Goal: Task Accomplishment & Management: Complete application form

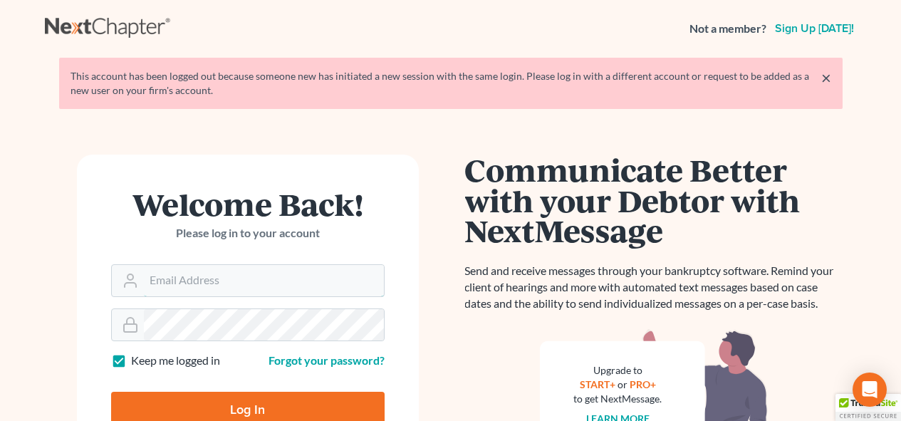
type input "[EMAIL_ADDRESS][DOMAIN_NAME]"
click at [318, 407] on input "Log In" at bounding box center [248, 410] width 274 height 36
type input "Thinking..."
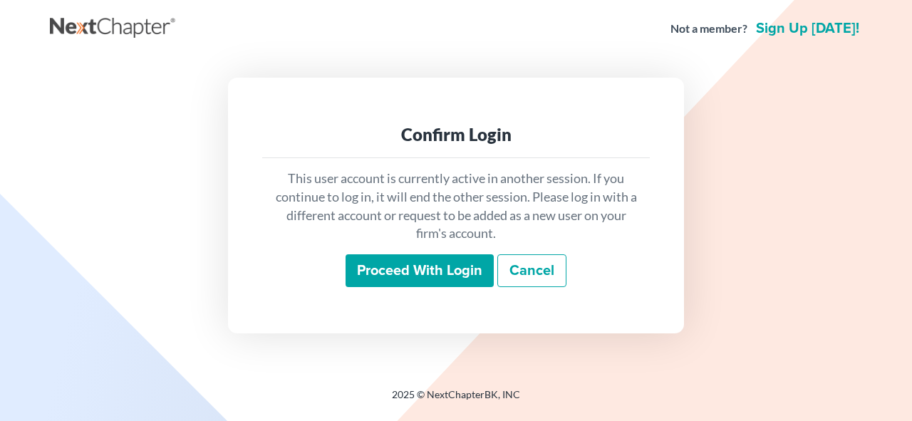
click at [383, 268] on input "Proceed with login" at bounding box center [419, 270] width 148 height 33
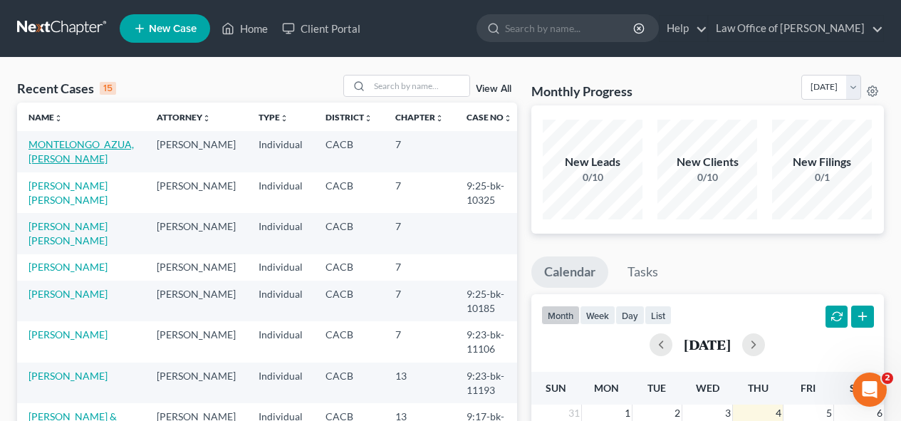
click at [90, 144] on link "MONTELONGO_AZUA, [PERSON_NAME]" at bounding box center [80, 151] width 105 height 26
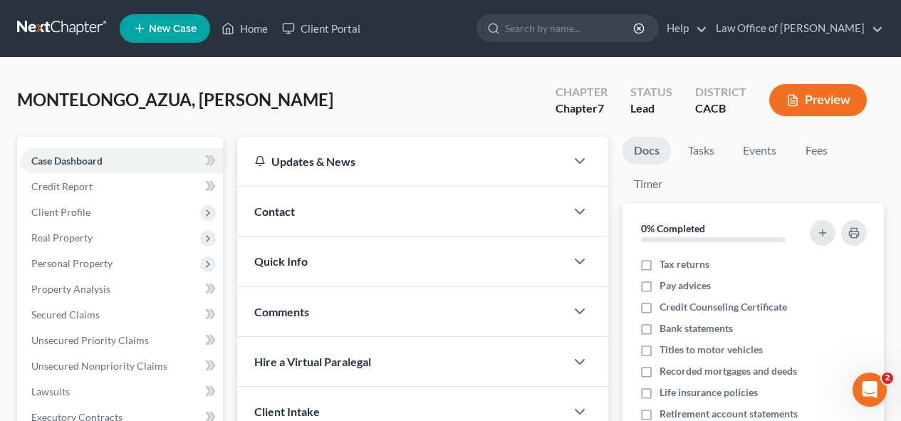
scroll to position [368, 0]
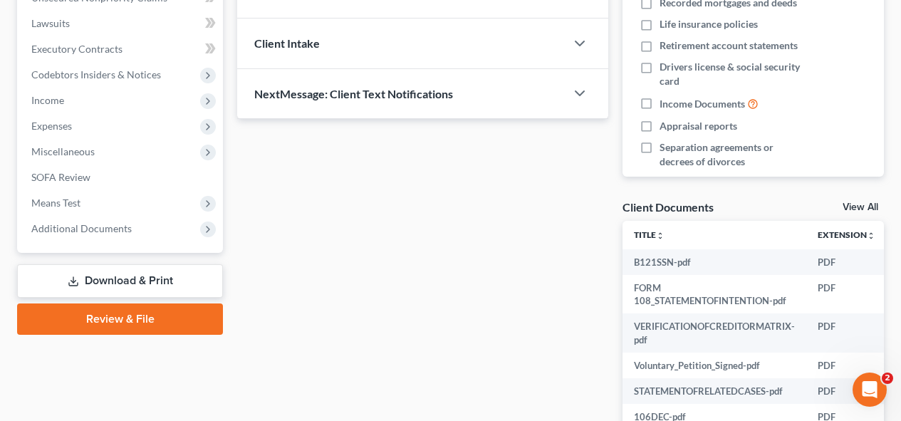
click at [51, 104] on span "Income" at bounding box center [47, 100] width 33 height 12
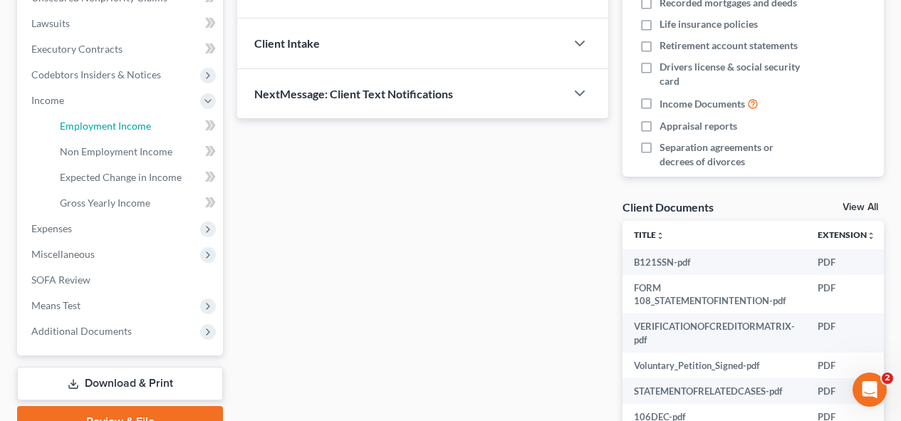
click at [147, 130] on span "Employment Income" at bounding box center [105, 126] width 91 height 12
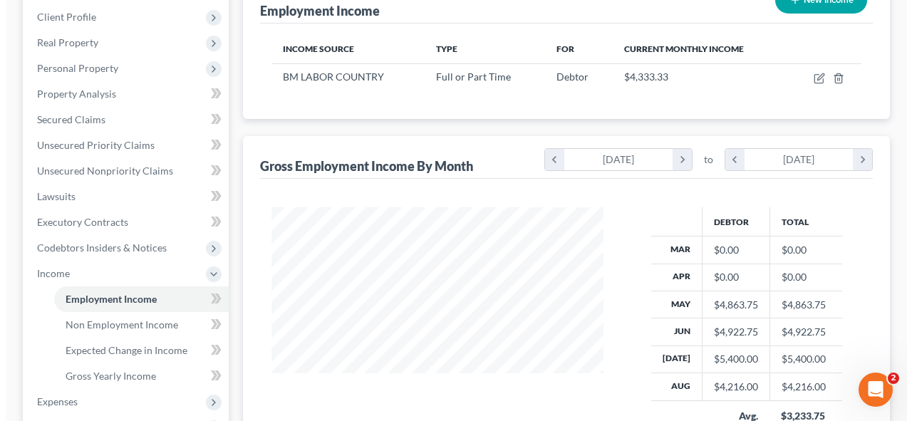
scroll to position [180, 0]
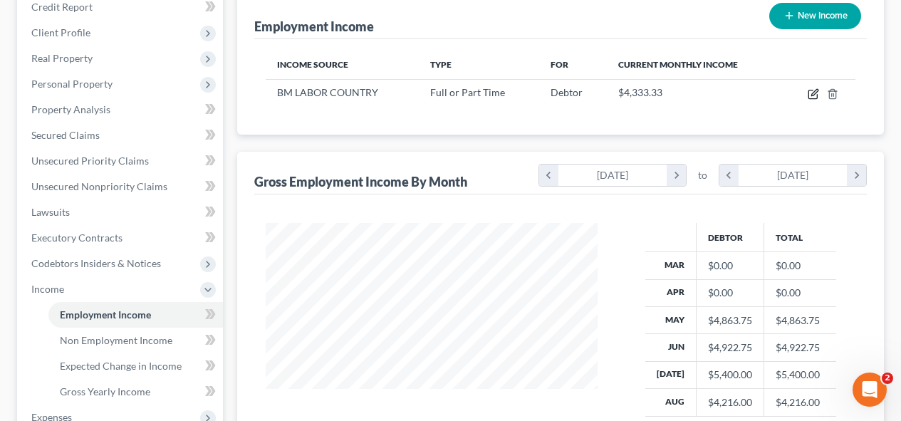
click at [813, 90] on icon "button" at bounding box center [813, 94] width 9 height 9
select select "0"
select select "4"
select select "3"
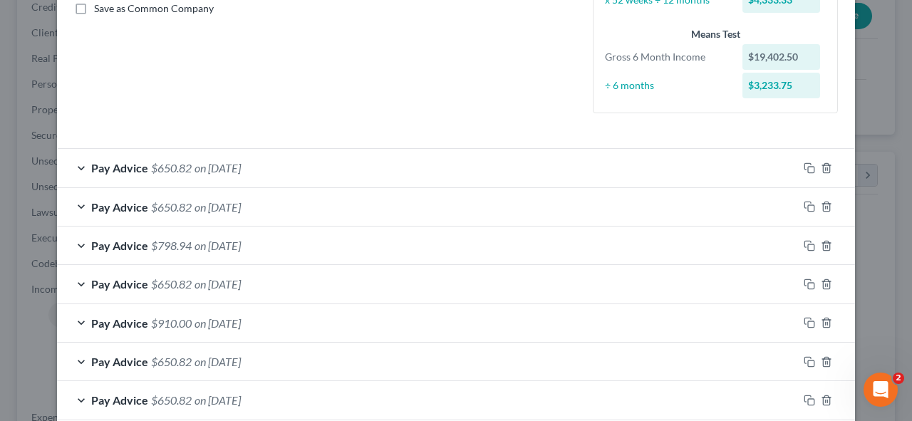
scroll to position [335, 0]
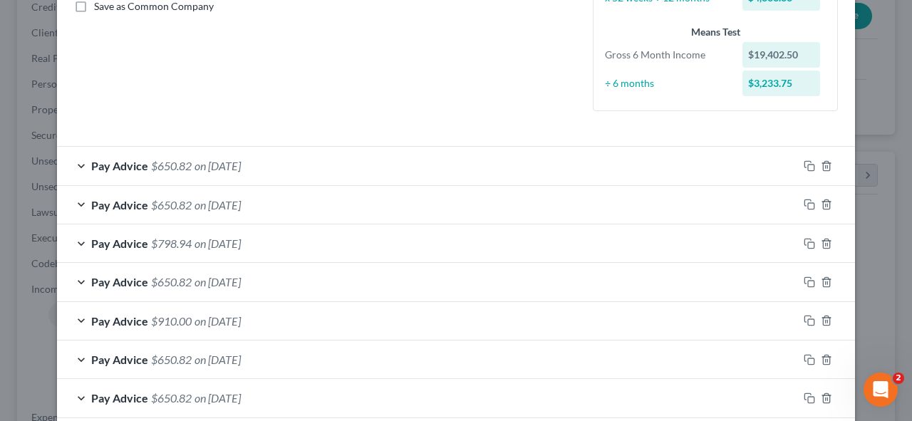
click at [72, 168] on div "Pay Advice $650.82 on [DATE]" at bounding box center [427, 166] width 741 height 38
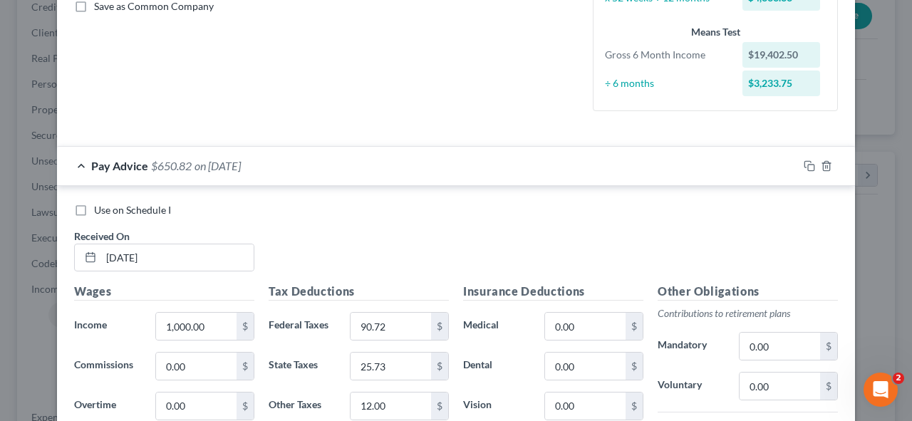
drag, startPoint x: 78, startPoint y: 162, endPoint x: 75, endPoint y: 170, distance: 9.3
click at [79, 162] on div "Pay Advice $650.82 on [DATE]" at bounding box center [427, 166] width 741 height 38
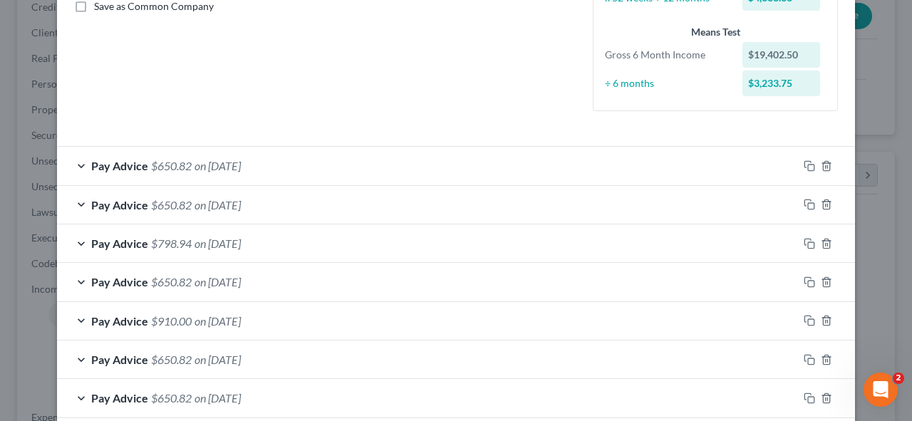
click at [78, 207] on div "Pay Advice $650.82 on [DATE]" at bounding box center [427, 205] width 741 height 38
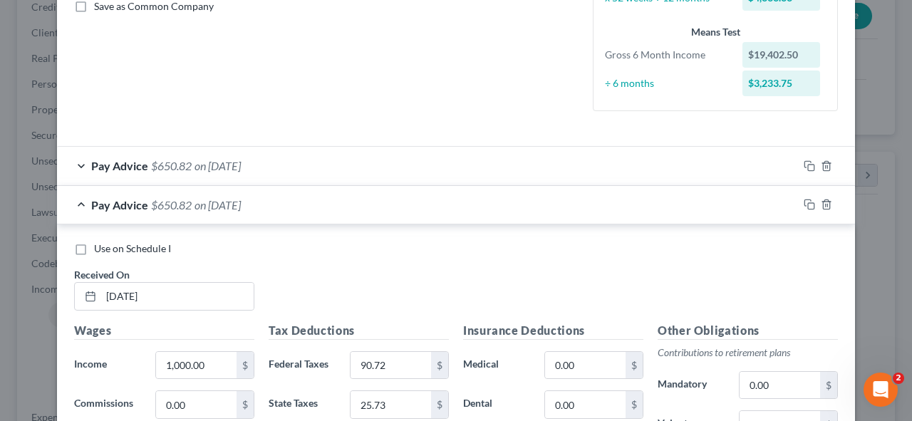
scroll to position [526, 0]
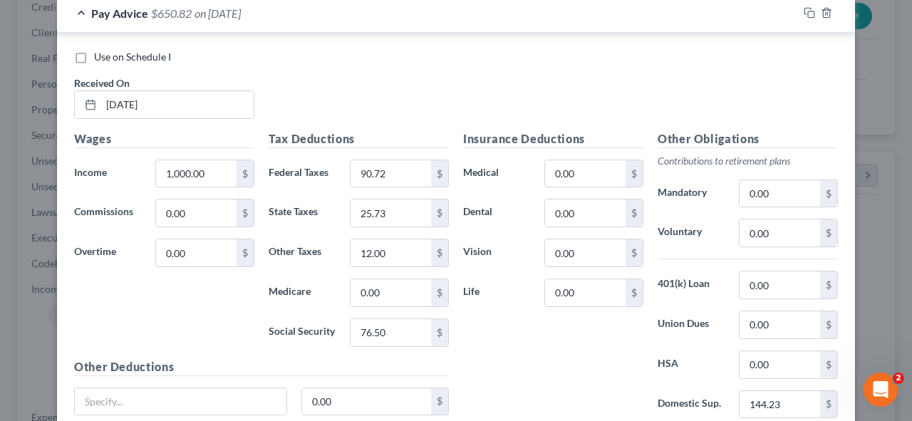
click at [183, 174] on div "Wages Income * 1,000.00 $ Commissions 0.00 $ Overtime 0.00 $" at bounding box center [164, 244] width 194 height 228
click at [482, 84] on div "Use on Schedule I Received On * [DATE]" at bounding box center [456, 90] width 778 height 80
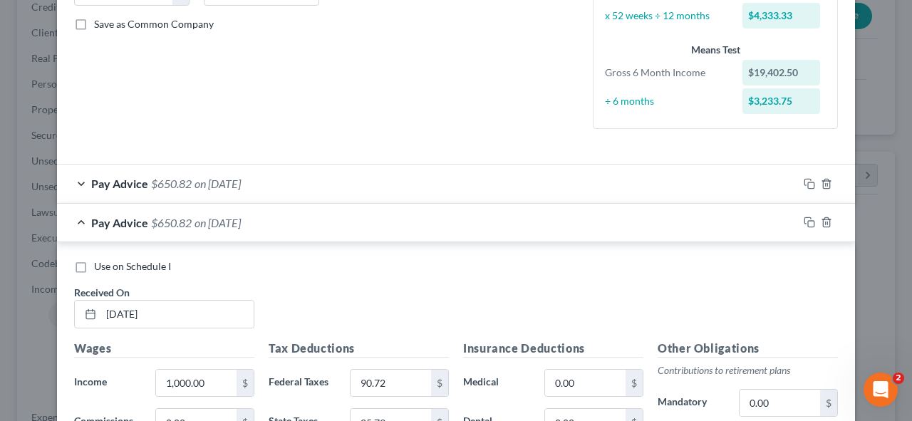
scroll to position [311, 0]
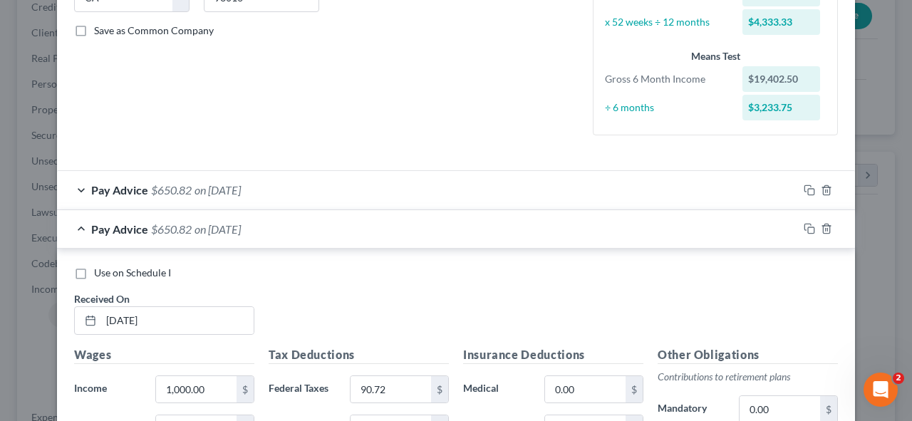
click at [77, 191] on div "Pay Advice $650.82 on [DATE]" at bounding box center [427, 190] width 741 height 38
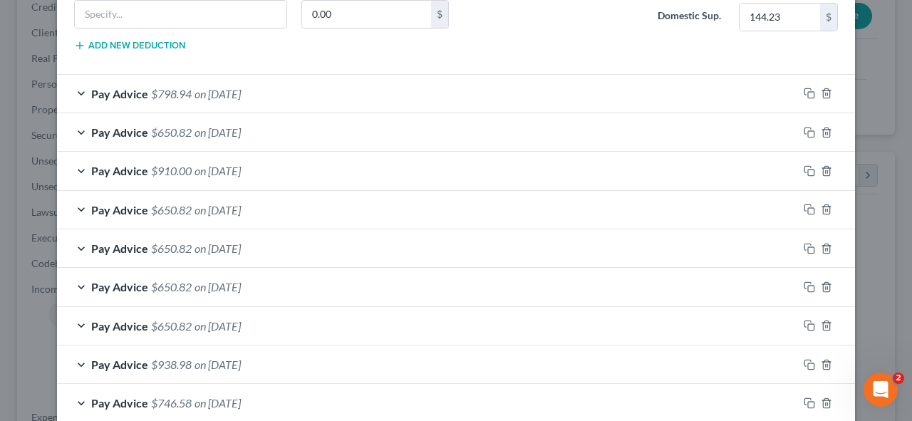
scroll to position [440, 0]
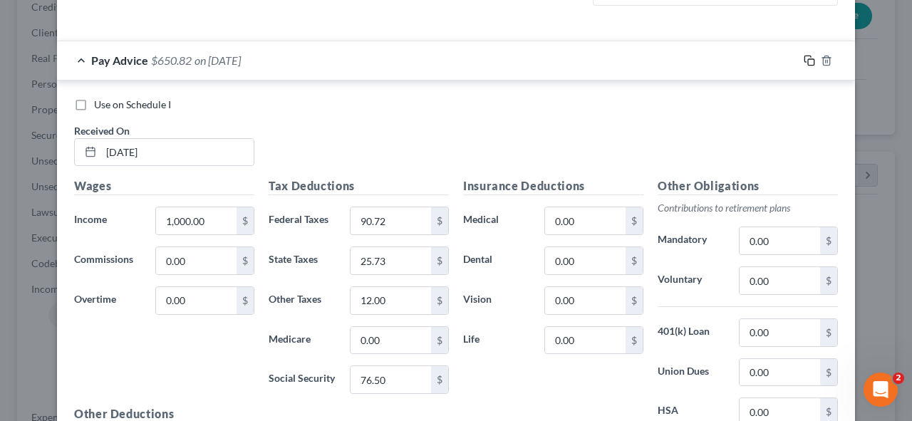
click at [808, 65] on rect "button" at bounding box center [811, 62] width 6 height 6
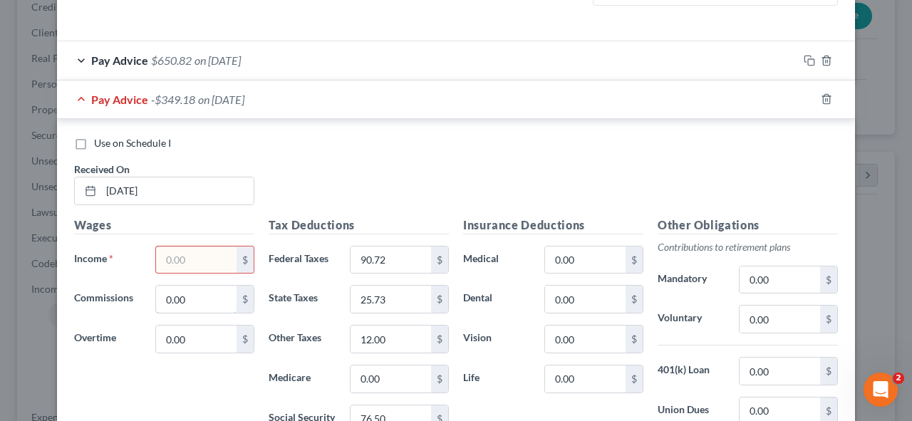
click at [156, 306] on input "0.00" at bounding box center [196, 299] width 80 height 27
type input "200"
click at [219, 226] on h5 "Wages" at bounding box center [164, 226] width 180 height 18
click at [193, 273] on input "text" at bounding box center [196, 259] width 80 height 27
type input "0"
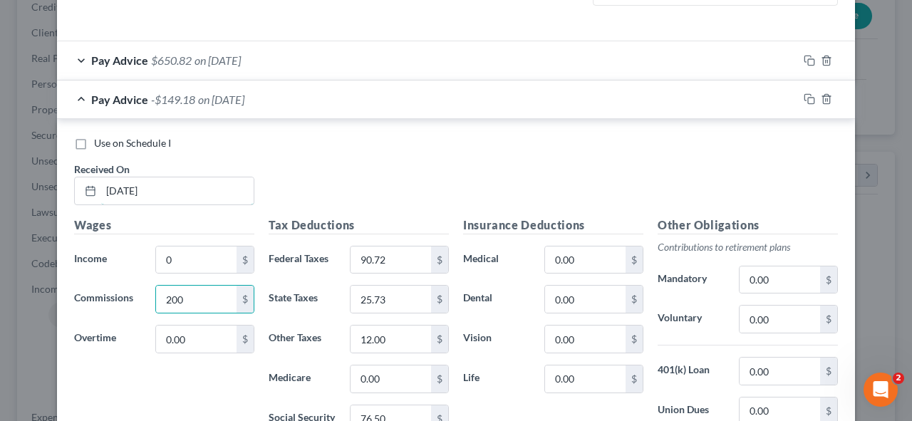
click at [218, 201] on input "[DATE]" at bounding box center [177, 190] width 152 height 27
type input "1"
click at [395, 380] on input "text" at bounding box center [390, 378] width 80 height 27
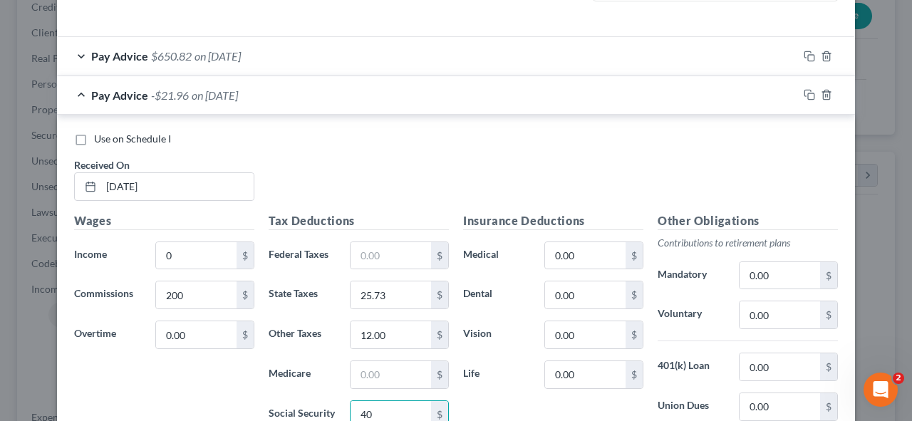
drag, startPoint x: 373, startPoint y: 411, endPoint x: 277, endPoint y: 422, distance: 96.1
click at [277, 420] on html "Home New Case Client Portal Law Office of [PERSON_NAME] [EMAIL_ADDRESS][DOMAIN_…" at bounding box center [456, 250] width 912 height 860
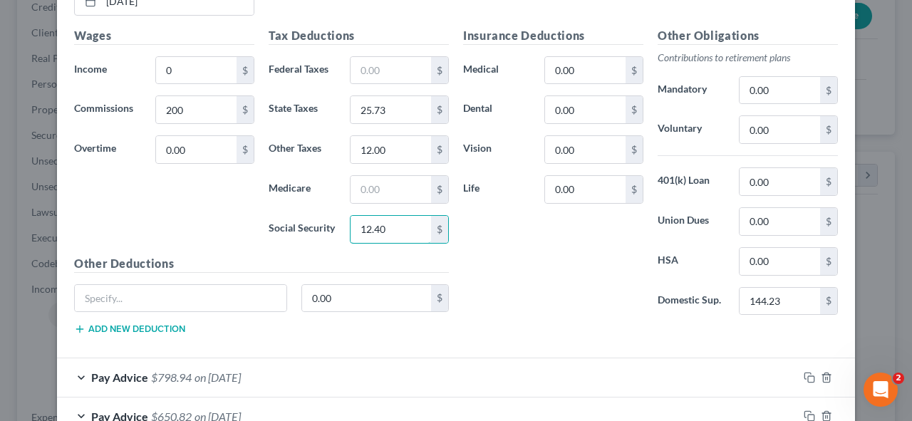
type input "12.40"
click at [406, 113] on input "25.73" at bounding box center [390, 109] width 80 height 27
click at [399, 189] on input "text" at bounding box center [390, 189] width 80 height 27
type input "2.9"
click at [405, 150] on input "12.00" at bounding box center [390, 149] width 80 height 27
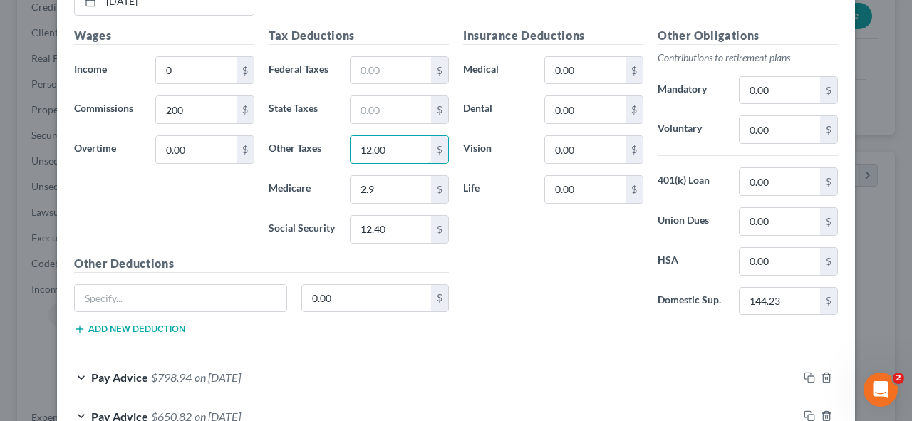
click at [403, 151] on input "12.00" at bounding box center [390, 149] width 80 height 27
type input "2.4"
click at [785, 301] on input "144.23" at bounding box center [779, 301] width 80 height 27
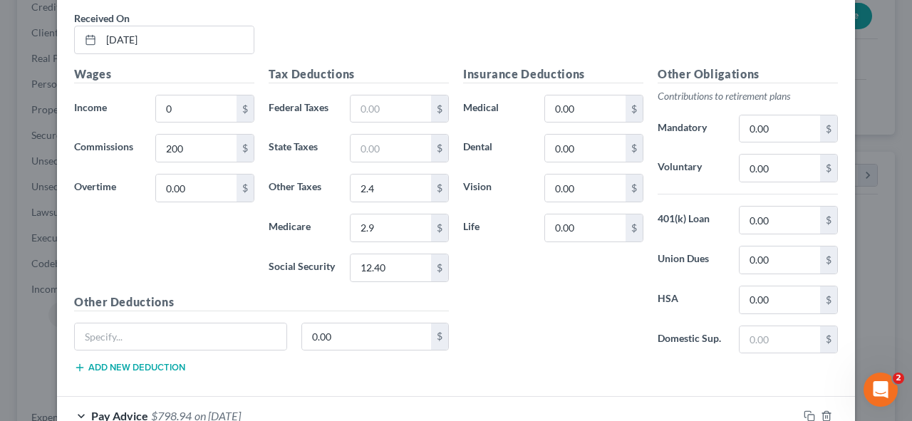
scroll to position [583, 0]
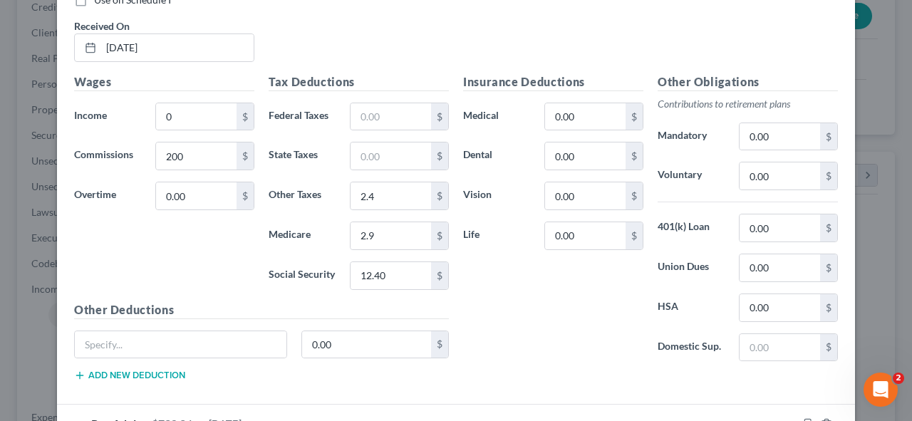
click at [532, 355] on div "Insurance Deductions Medical 0.00 $ Dental 0.00 $ Vision 0.00 $ Life 0.00 $" at bounding box center [553, 223] width 194 height 300
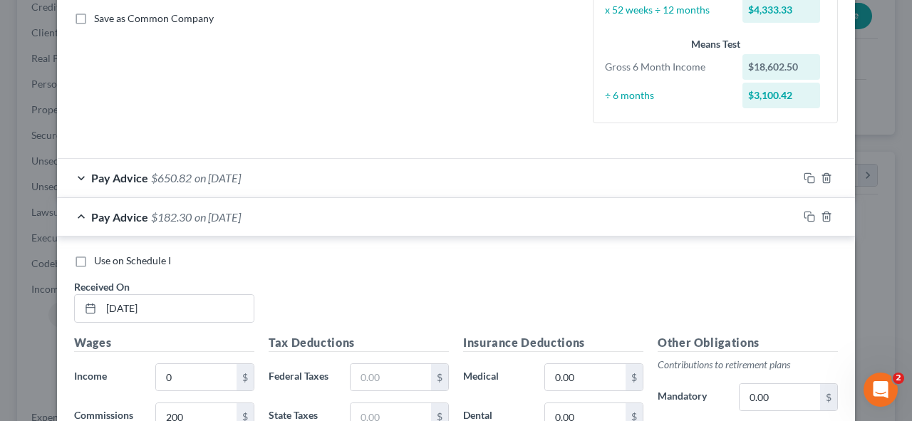
scroll to position [362, 0]
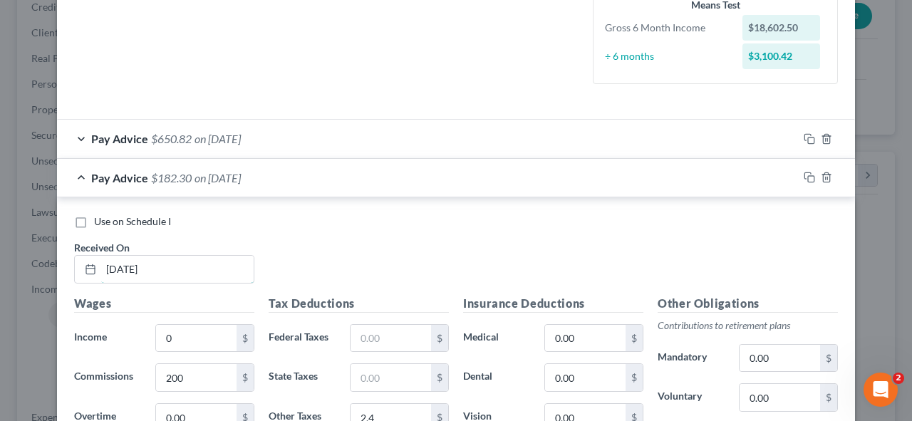
click at [128, 266] on input "[DATE]" at bounding box center [177, 269] width 152 height 27
type input "[DATE]"
click at [375, 229] on div "Use on Schedule I Received On * [DATE]" at bounding box center [456, 254] width 778 height 80
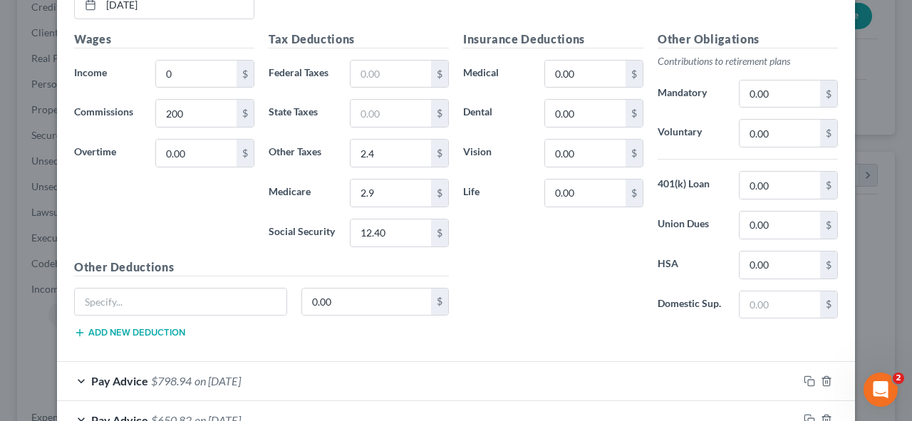
scroll to position [1732, 0]
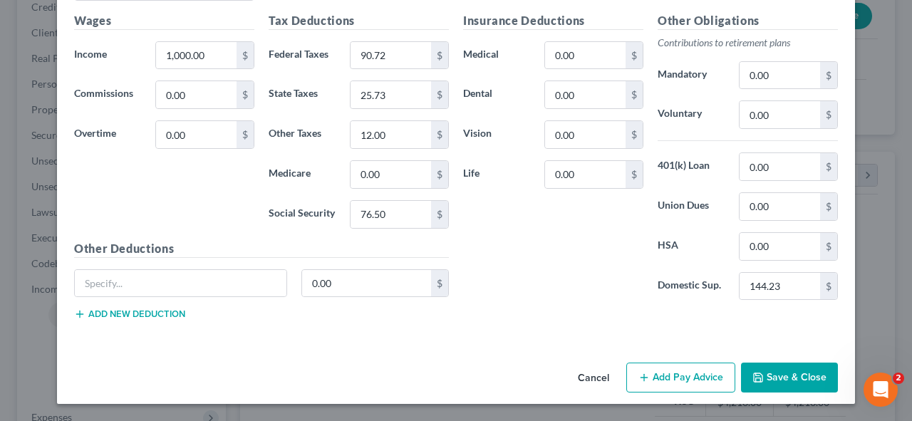
click at [763, 373] on button "Save & Close" at bounding box center [789, 378] width 97 height 30
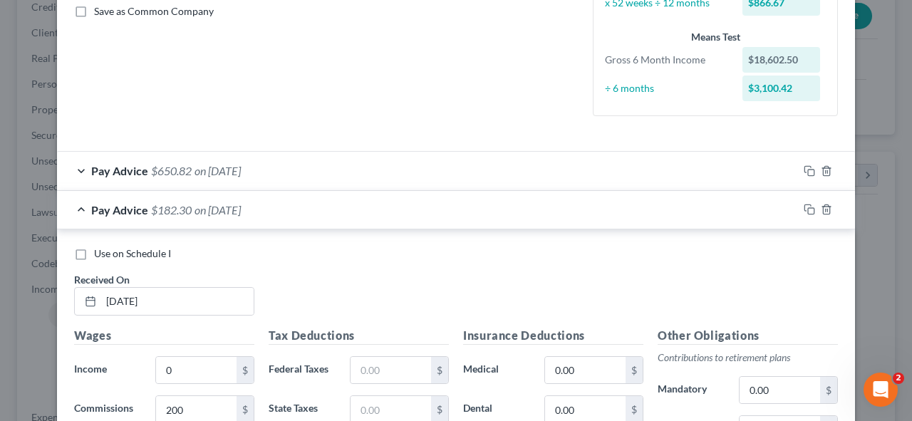
scroll to position [1099, 0]
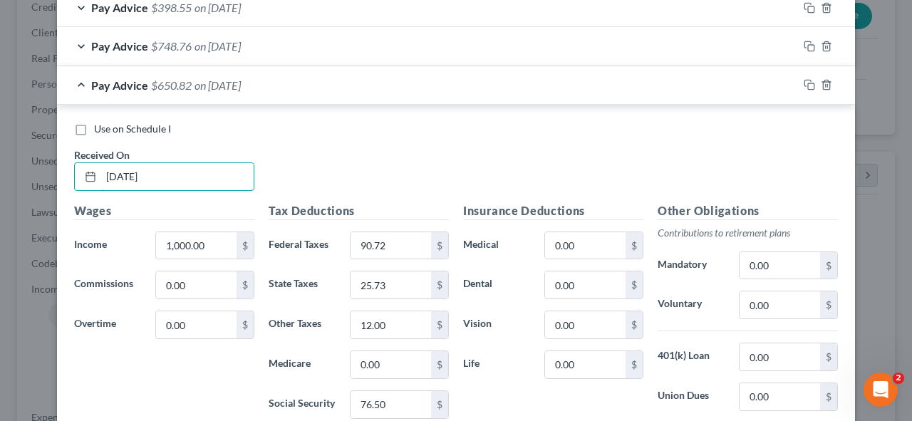
type input "[DATE]"
click at [411, 125] on div "Use on Schedule I" at bounding box center [456, 129] width 764 height 14
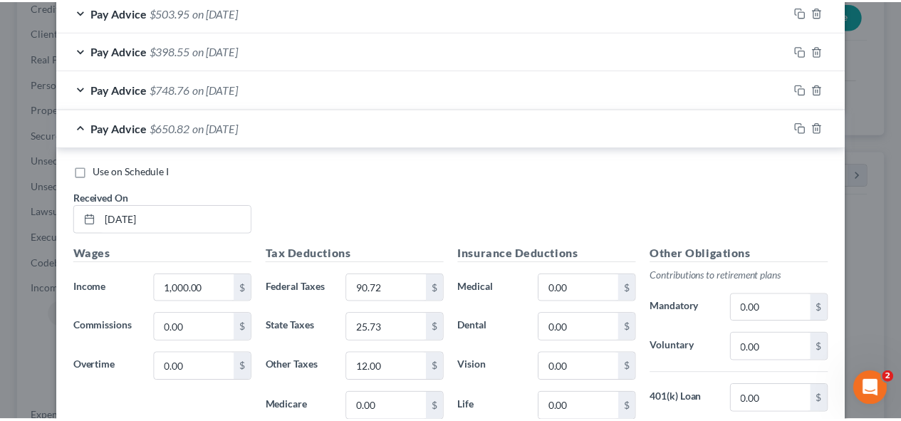
scroll to position [1732, 0]
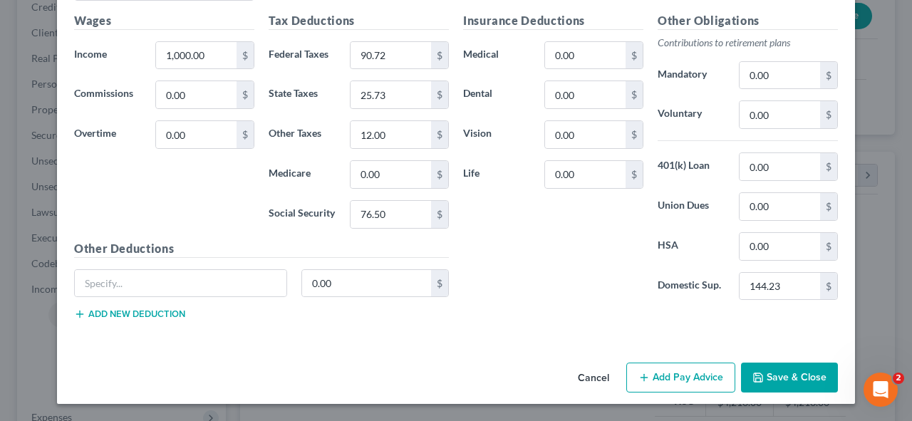
click at [807, 365] on button "Save & Close" at bounding box center [789, 378] width 97 height 30
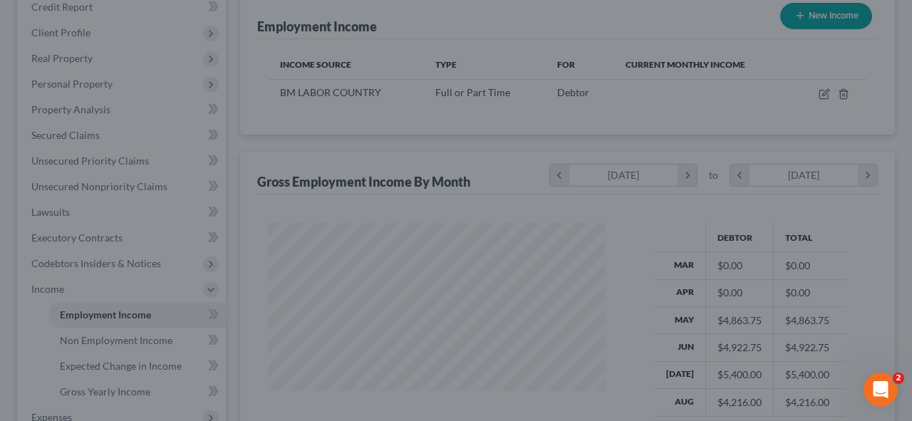
click at [806, 365] on div "Edit Income Source × Employment Type * Select Full or [DEMOGRAPHIC_DATA] Employ…" at bounding box center [456, 210] width 912 height 421
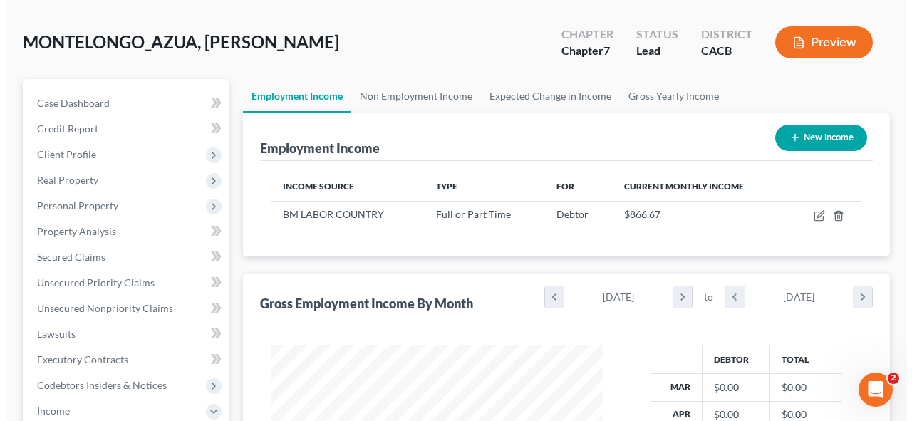
scroll to position [46, 0]
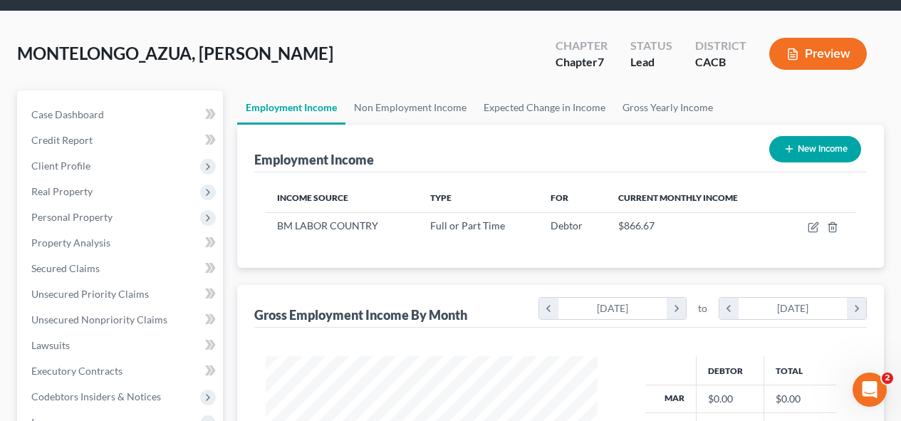
click at [836, 53] on button "Preview" at bounding box center [818, 54] width 98 height 32
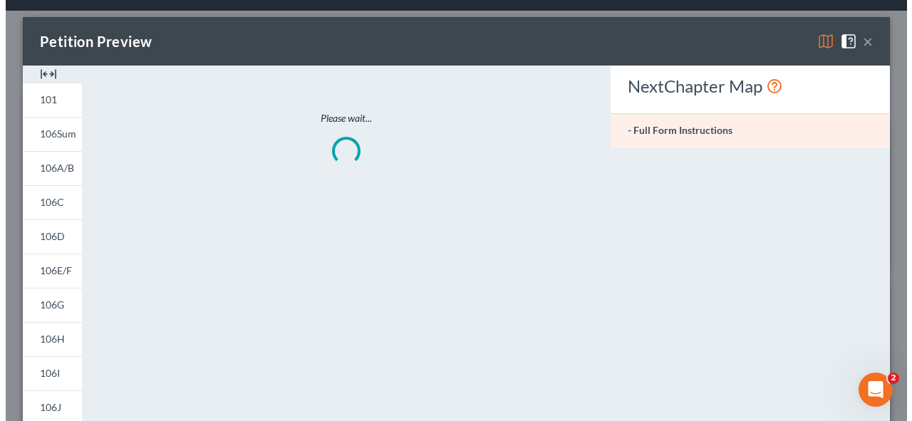
scroll to position [256, 365]
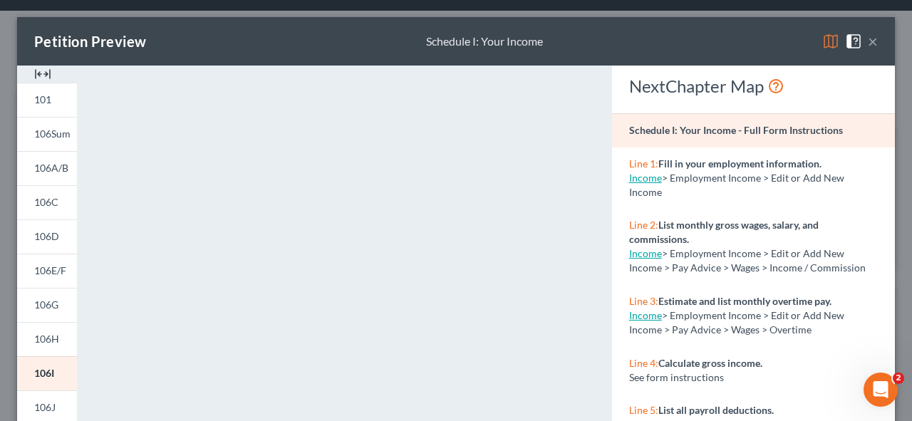
click at [48, 378] on span "106I" at bounding box center [44, 373] width 20 height 12
